Goal: Information Seeking & Learning: Find specific fact

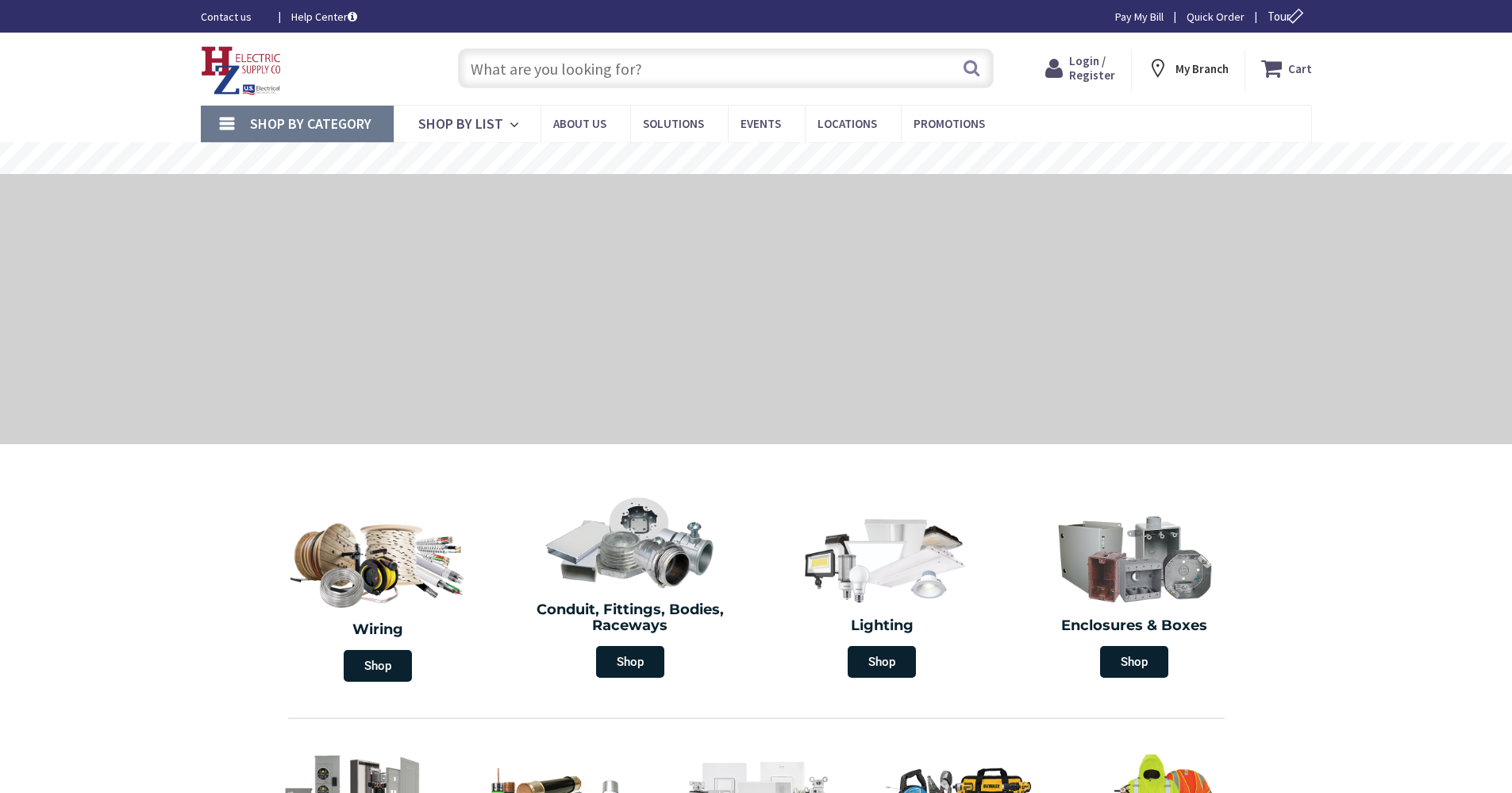
type input "ARL 6A8 2-1/2" DIE CAST OFFSET"
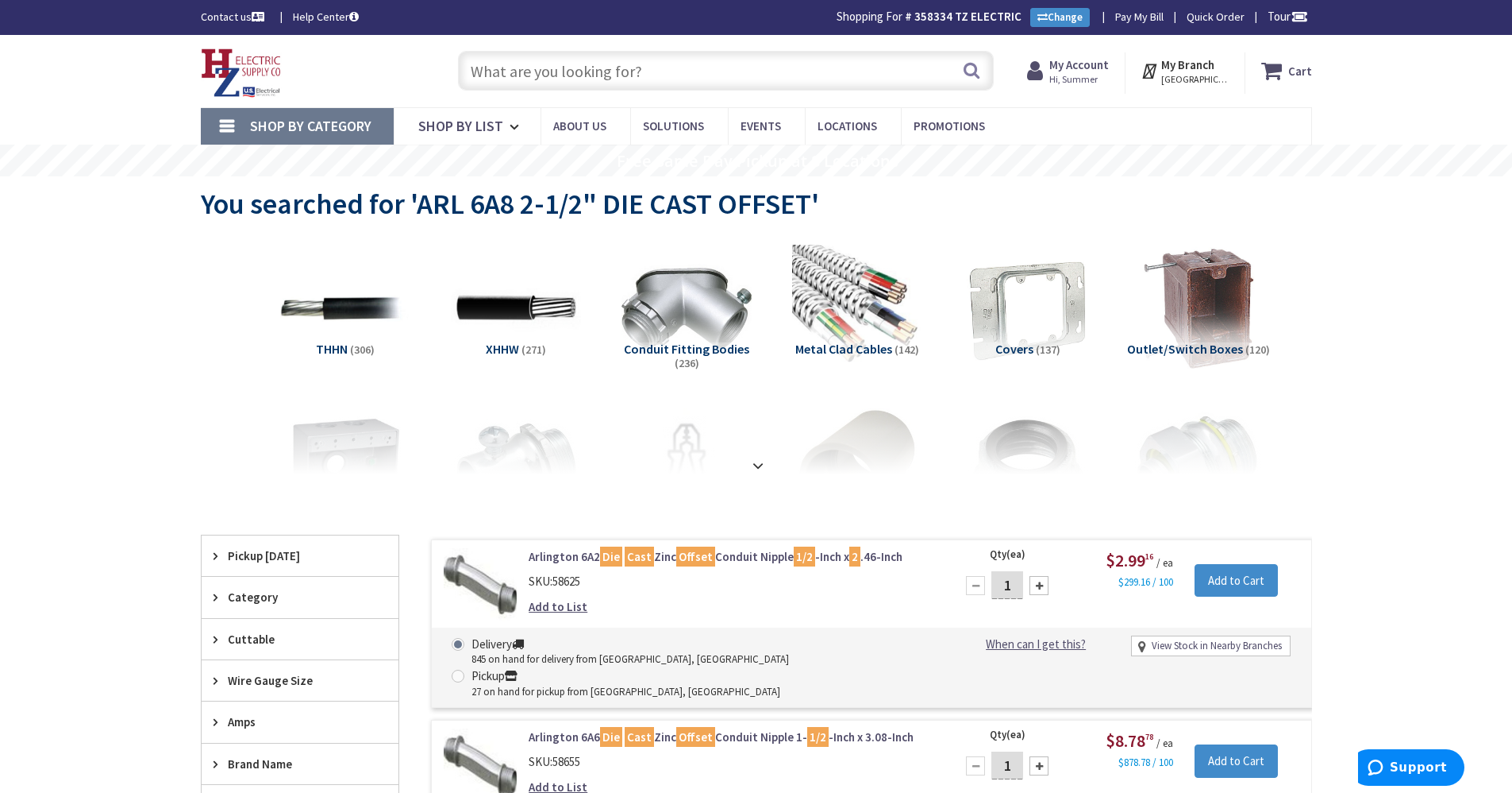
click at [535, 63] on input "text" at bounding box center [725, 70] width 536 height 39
paste input "ARL 6A8"
type input "ARL 6A8"
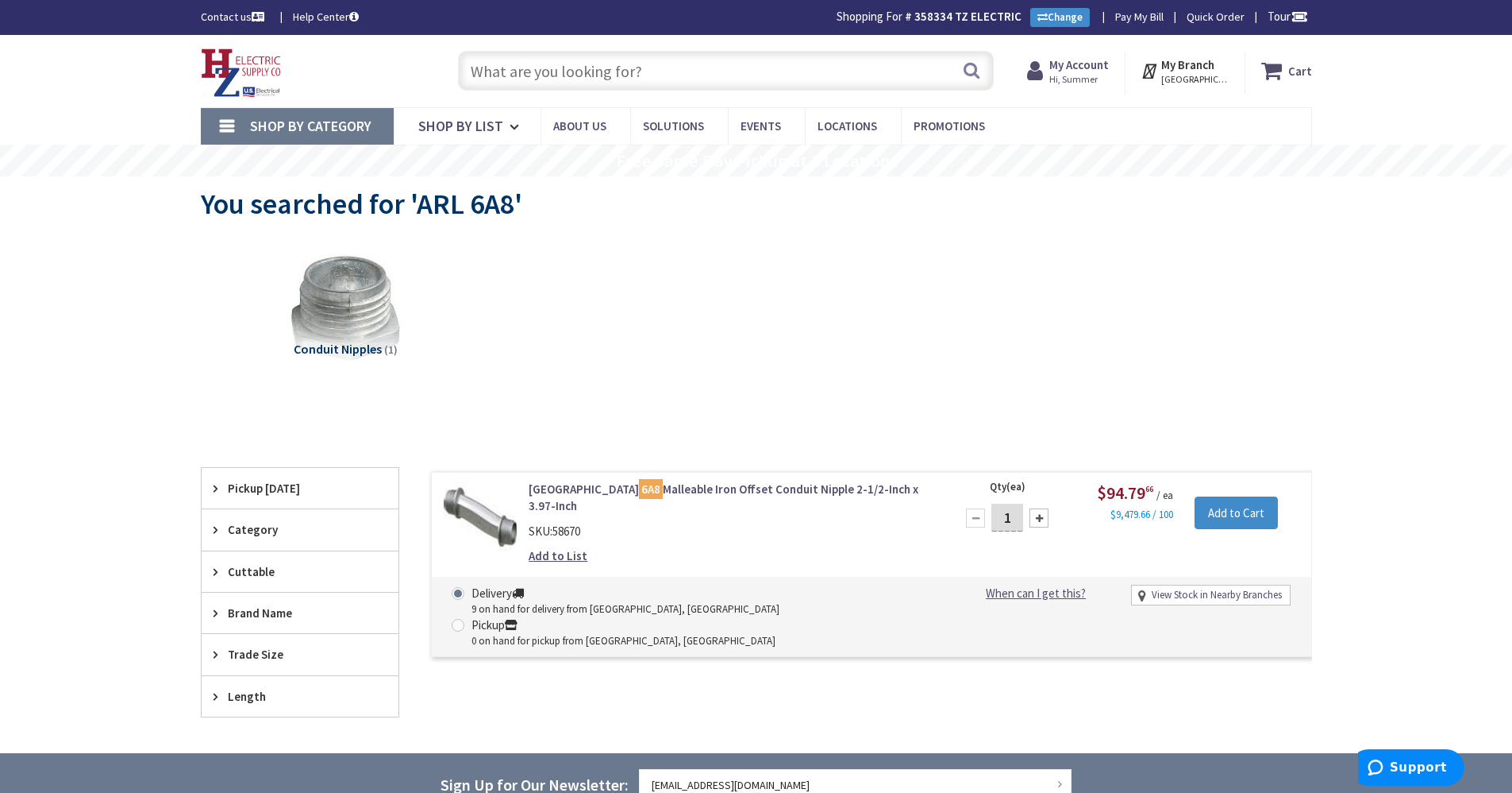
click at [678, 57] on input "text" at bounding box center [725, 70] width 536 height 39
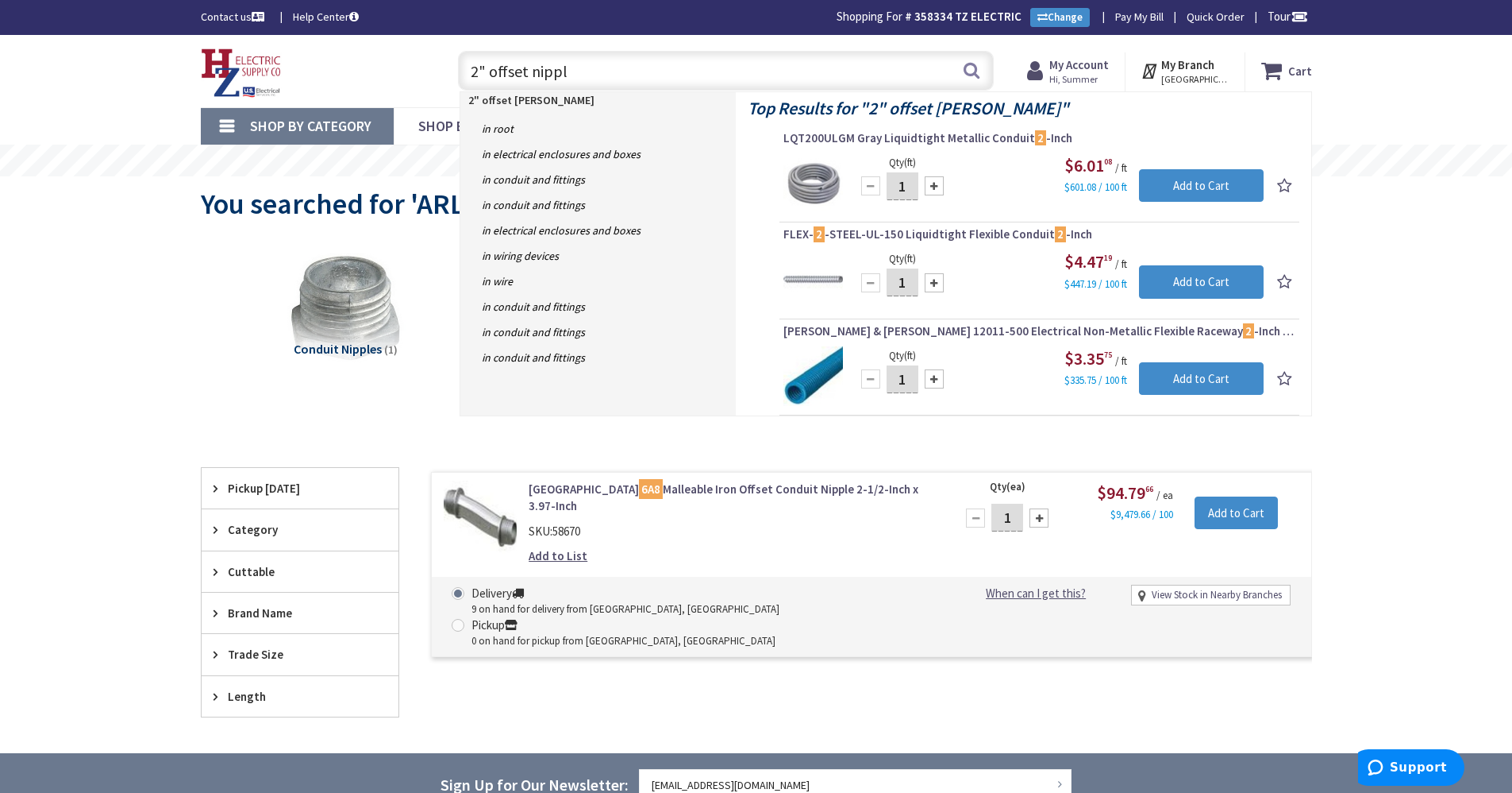
type input "2" offset nipple"
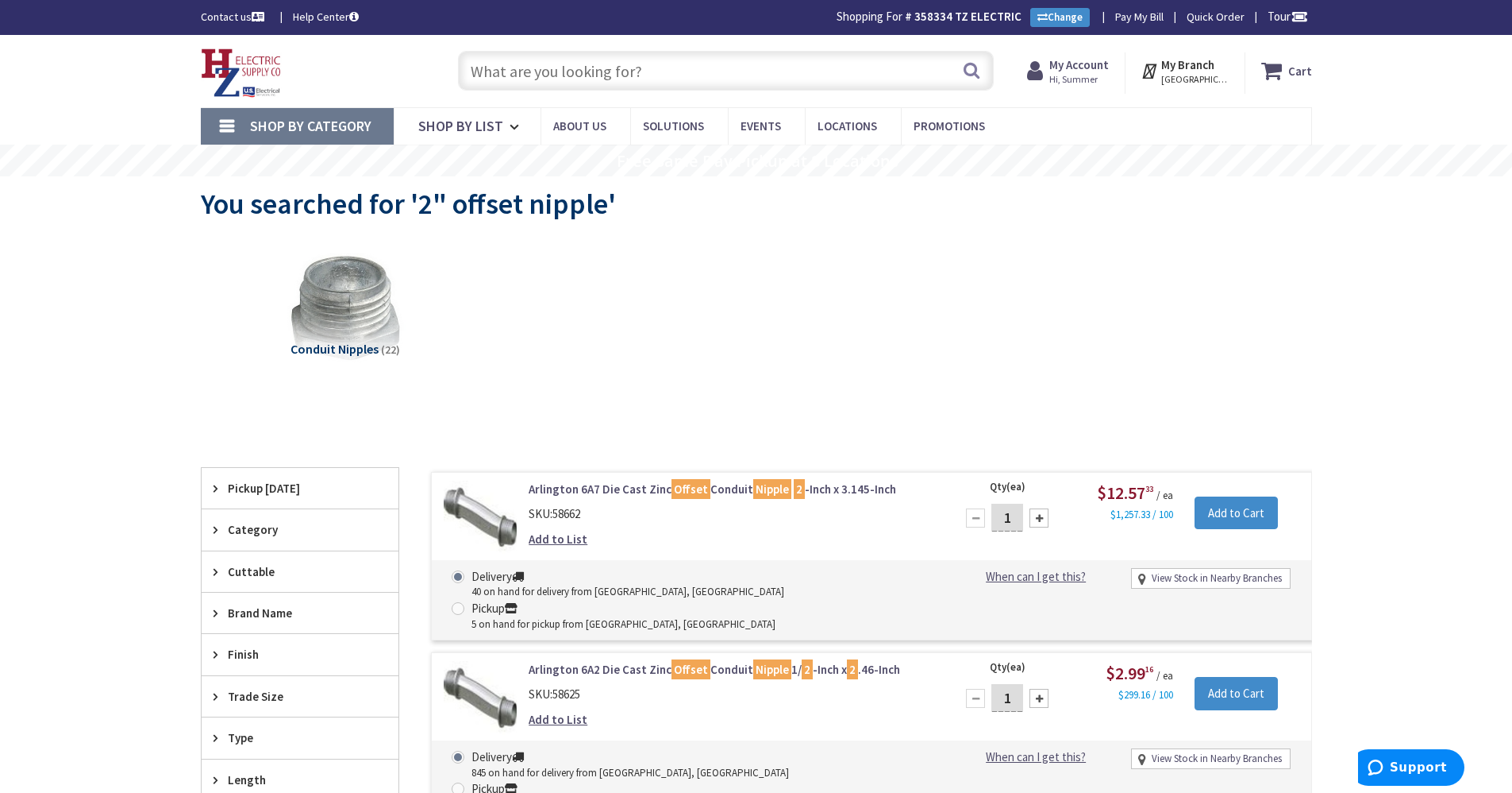
click at [683, 75] on input "text" at bounding box center [725, 70] width 536 height 39
paste input "RACO 5197-2"
type input "RACO 5197-2"
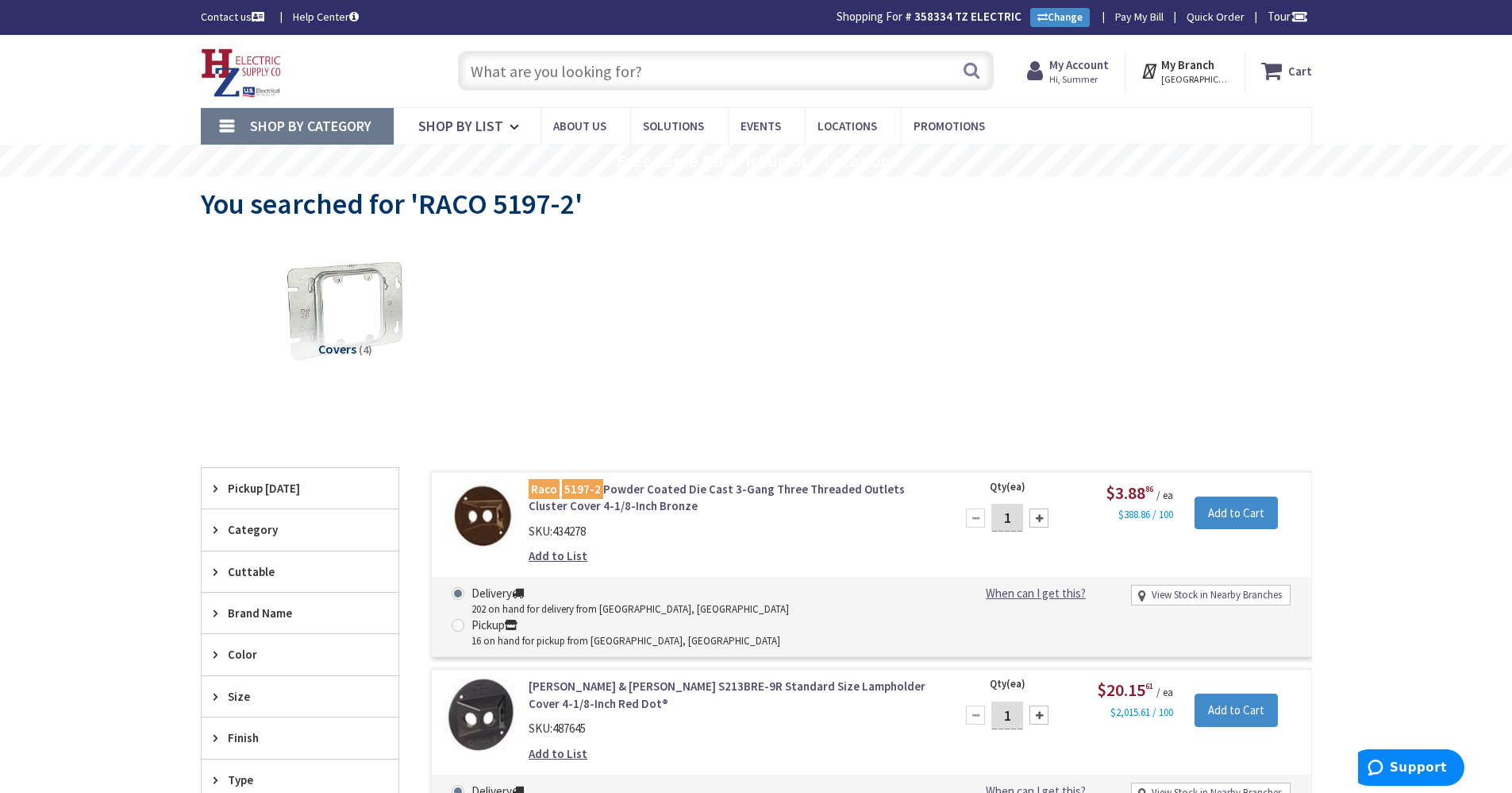
click at [554, 76] on input "text" at bounding box center [725, 70] width 536 height 39
paste input "MMM 35-WHT-3/4X66FT"
type input "MMM 35-WHT-3/4X66FT"
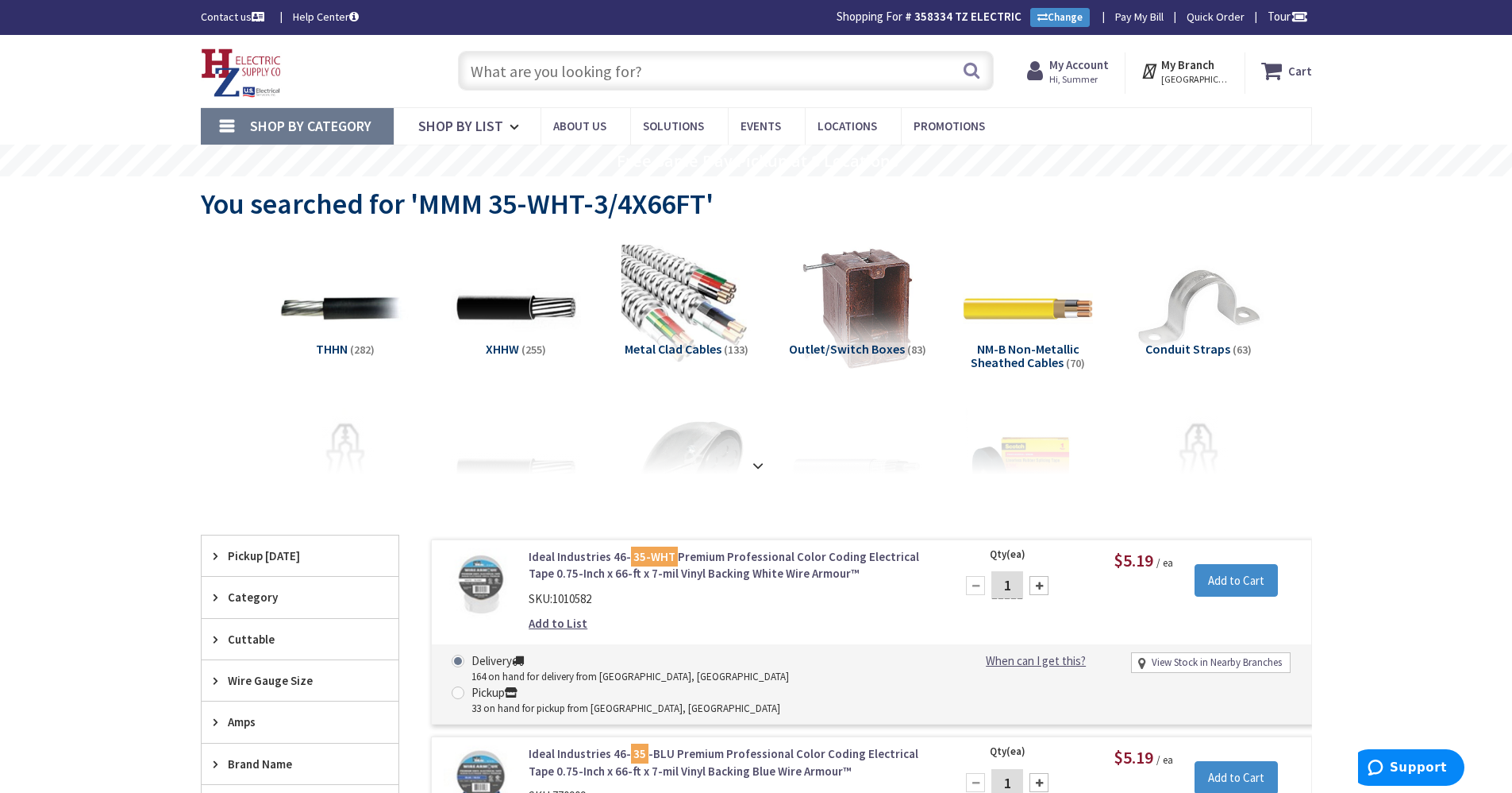
click at [528, 56] on input "text" at bounding box center [725, 70] width 536 height 39
paste input "ARL NM95 3/4""
type input "ARL NM95 3/4""
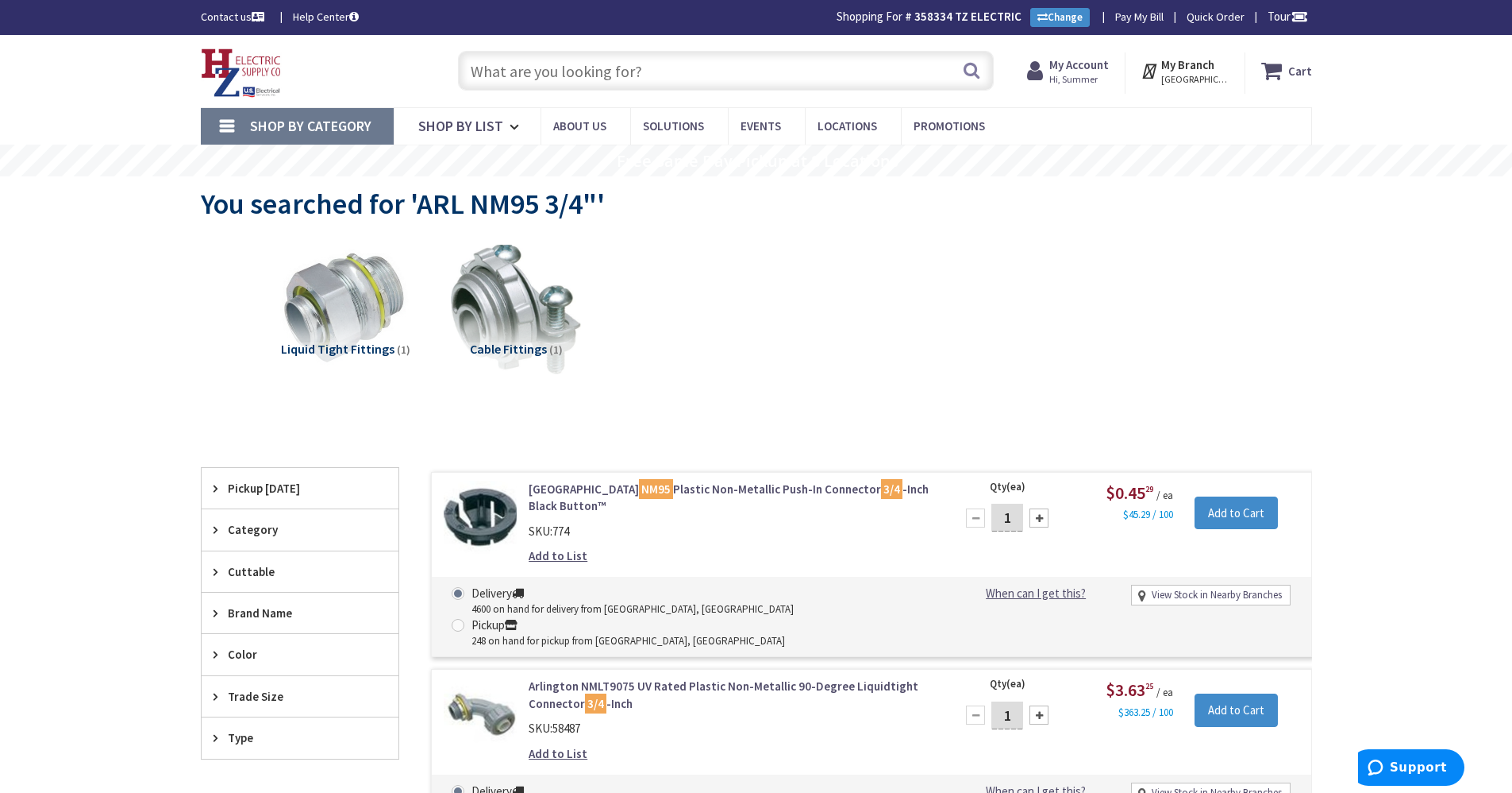
drag, startPoint x: 585, startPoint y: 84, endPoint x: 556, endPoint y: 84, distance: 29.0
click at [584, 83] on input "text" at bounding box center [725, 70] width 536 height 39
paste input "MWMFG 133 3-IN PORC WIREHOLDER"
type input "MWMFG 133 3-IN PORC WIREHOLDER"
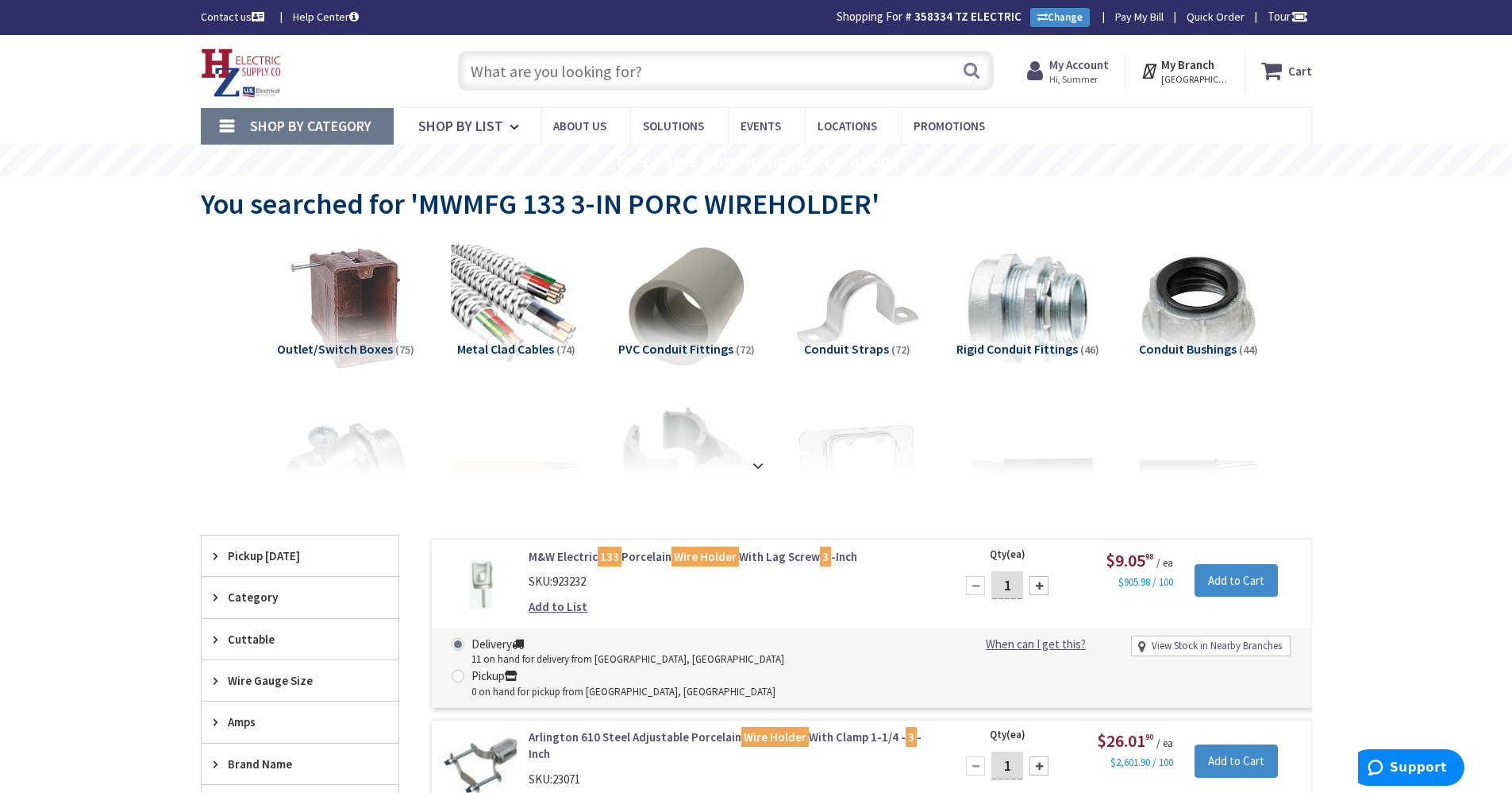
click at [589, 74] on input "text" at bounding box center [725, 70] width 536 height 39
paste input "BK125LWH CHIME"
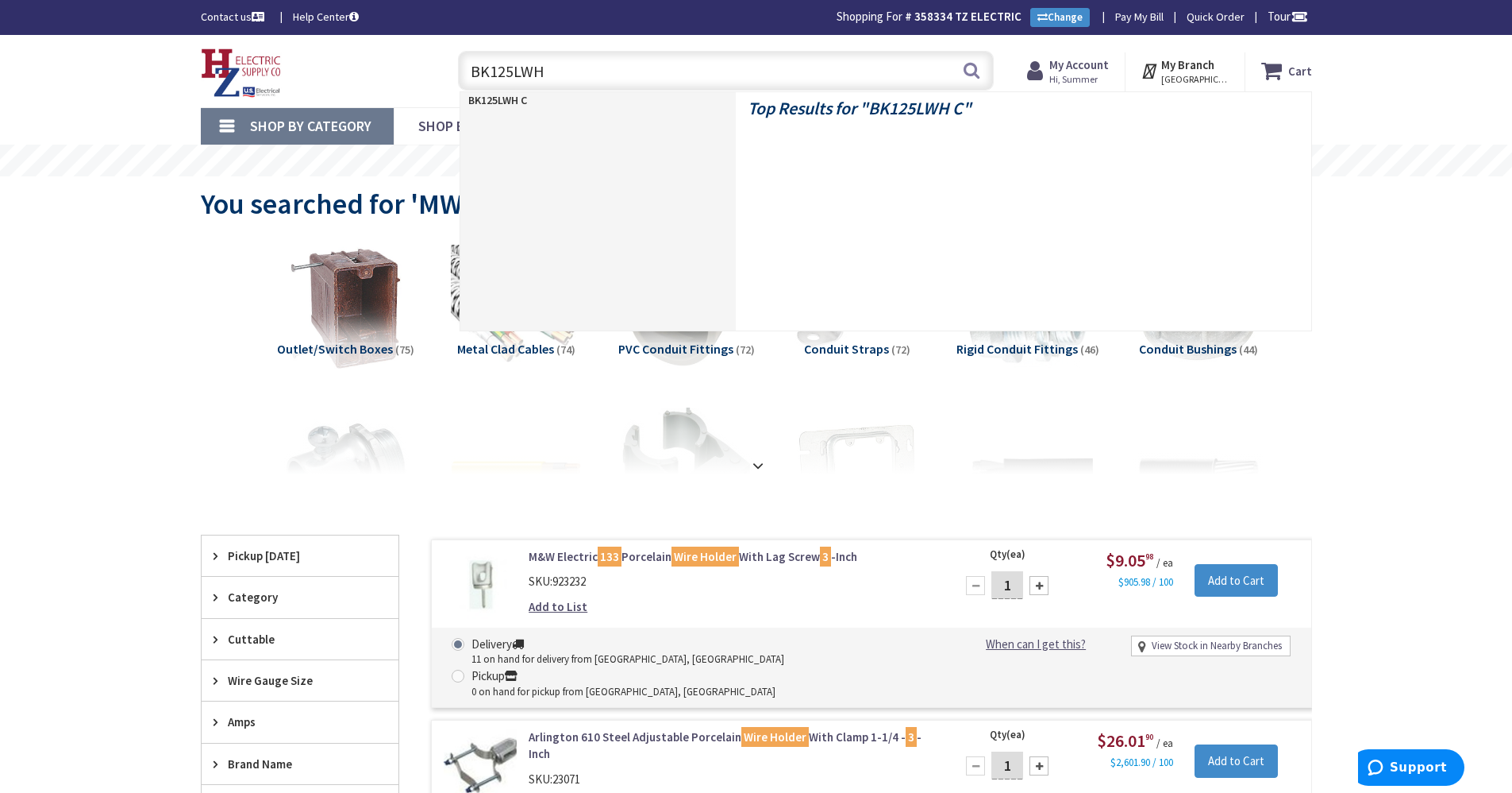
type input "BK125LWH"
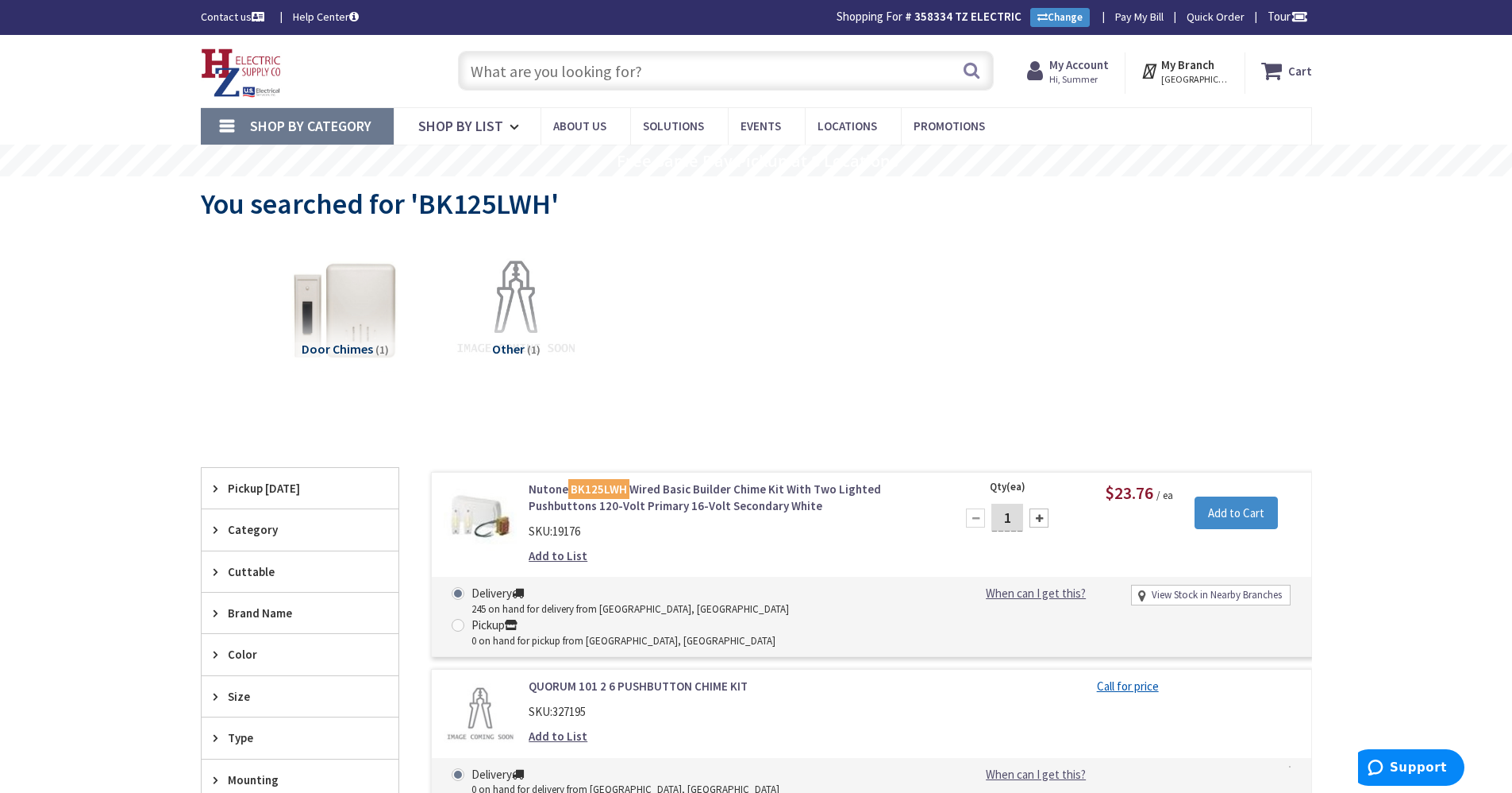
click at [726, 511] on link "Nutone BK125LWH Wired Basic Builder Chime Kit With Two Lighted Pushbuttons 120-…" at bounding box center [730, 497] width 404 height 35
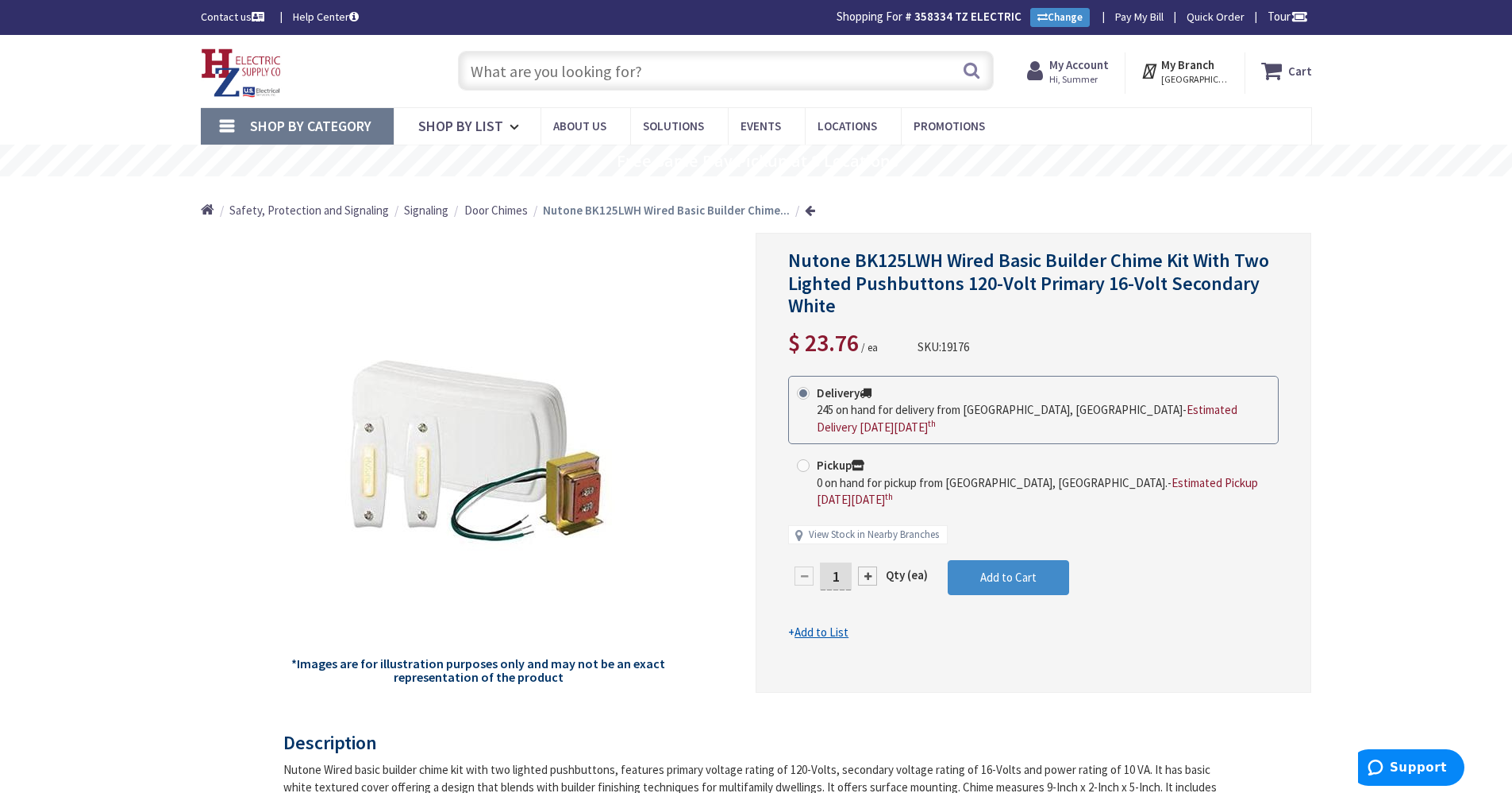
click at [637, 84] on input "text" at bounding box center [725, 70] width 536 height 39
paste input "NUTBRN BK125LWH"
type input "NUTBRN BK125LWH"
